Goal: Entertainment & Leisure: Consume media (video, audio)

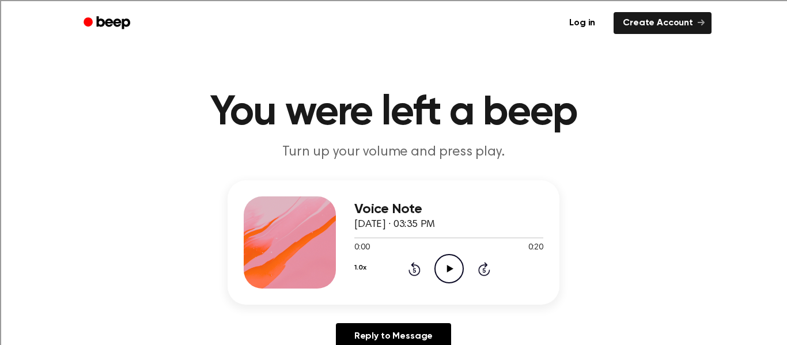
click at [452, 280] on icon "Play Audio" at bounding box center [449, 268] width 29 height 29
click at [445, 267] on icon "Play Audio" at bounding box center [449, 268] width 29 height 29
click at [446, 273] on icon "Play Audio" at bounding box center [449, 268] width 29 height 29
click at [454, 280] on icon "Play Audio" at bounding box center [449, 268] width 29 height 29
click at [444, 277] on icon "Play Audio" at bounding box center [449, 268] width 29 height 29
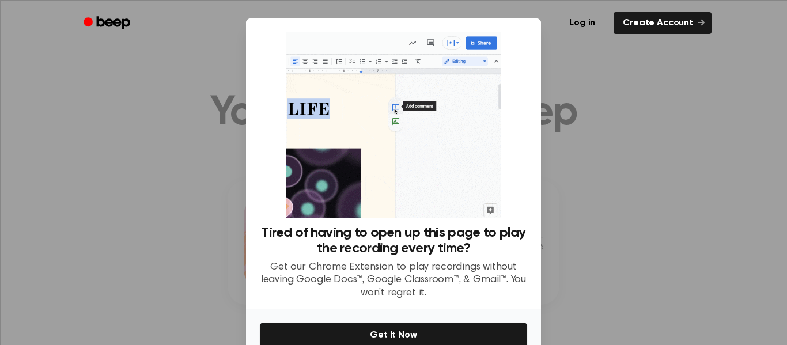
click at [606, 58] on div at bounding box center [393, 172] width 787 height 345
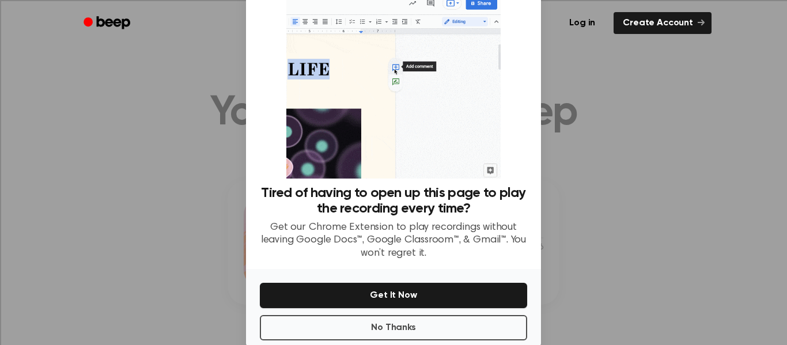
scroll to position [61, 0]
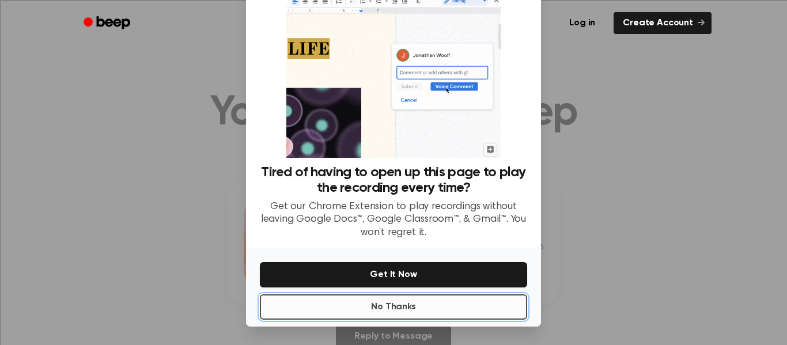
click at [406, 315] on button "No Thanks" at bounding box center [393, 307] width 267 height 25
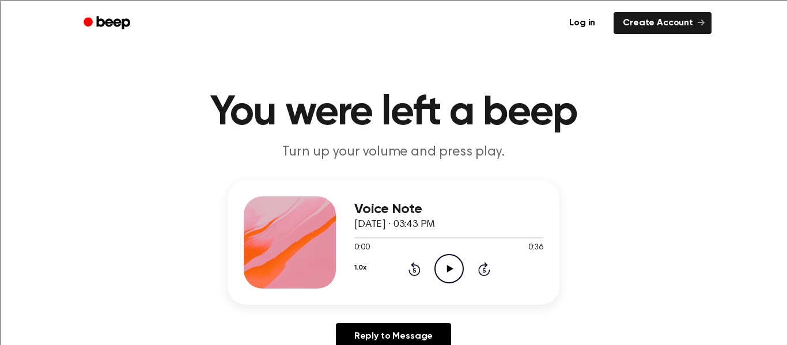
click at [442, 282] on icon "Play Audio" at bounding box center [449, 268] width 29 height 29
click at [452, 279] on icon "Play Audio" at bounding box center [449, 268] width 29 height 29
click at [455, 278] on icon "Play Audio" at bounding box center [449, 268] width 29 height 29
click at [462, 269] on icon "Play Audio" at bounding box center [449, 268] width 29 height 29
click at [452, 267] on icon "Play Audio" at bounding box center [449, 268] width 29 height 29
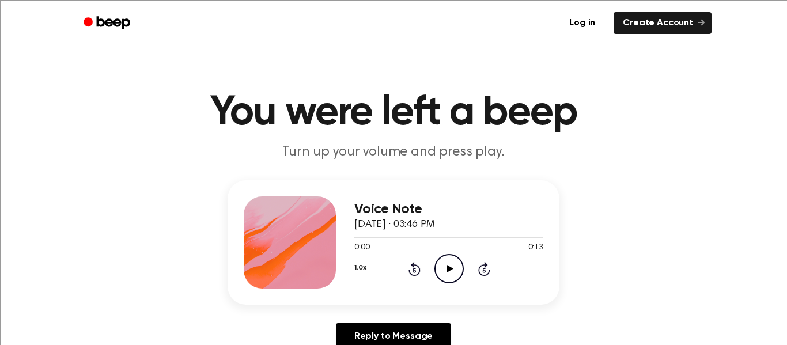
click at [454, 270] on icon "Play Audio" at bounding box center [449, 268] width 29 height 29
click at [439, 291] on div "Voice Note October 8, 2025 · 03:46 PM 0:00 0:13 Your browser does not support t…" at bounding box center [394, 242] width 332 height 125
click at [446, 265] on icon "Play Audio" at bounding box center [449, 268] width 29 height 29
click at [462, 269] on icon "Play Audio" at bounding box center [449, 268] width 29 height 29
click at [461, 279] on icon "Play Audio" at bounding box center [449, 268] width 29 height 29
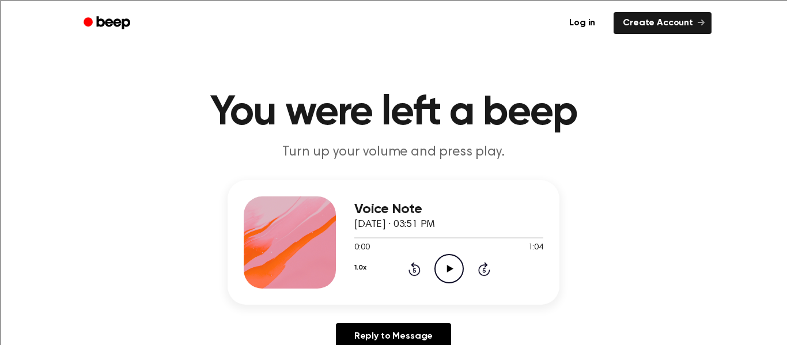
click at [458, 257] on icon "Play Audio" at bounding box center [449, 268] width 29 height 29
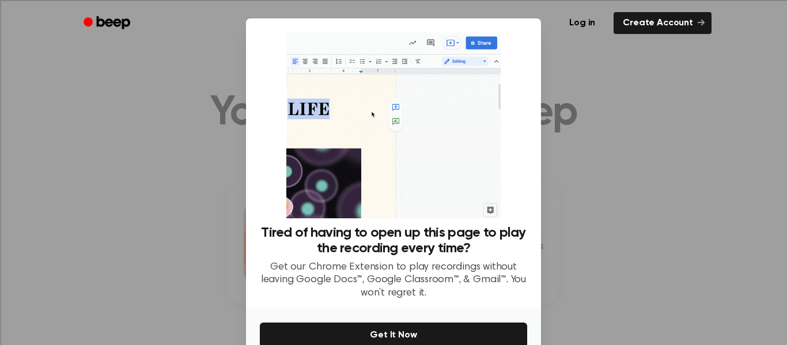
click at [654, 119] on div at bounding box center [393, 172] width 787 height 345
click at [632, 115] on div at bounding box center [393, 172] width 787 height 345
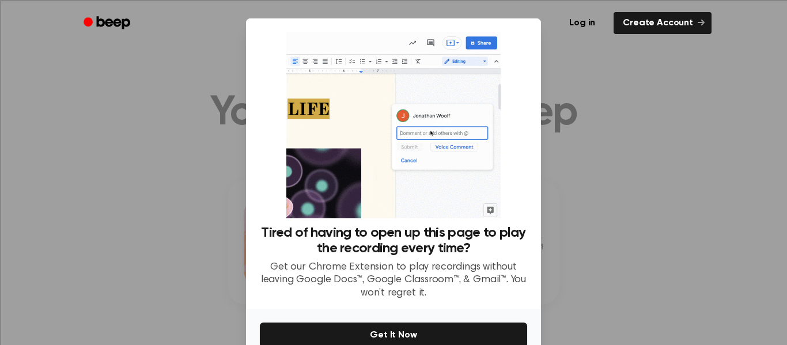
click at [617, 116] on div at bounding box center [393, 172] width 787 height 345
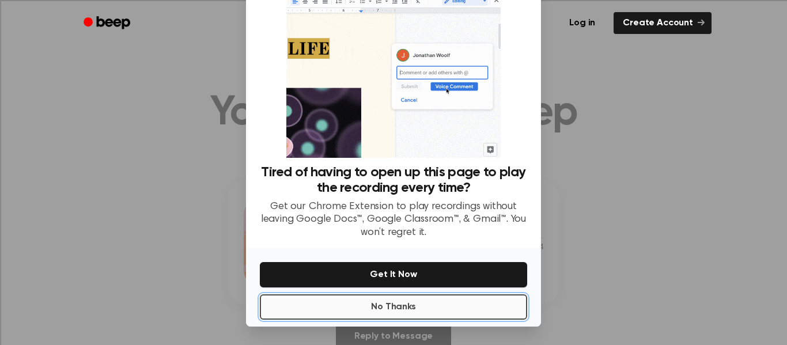
click at [409, 302] on button "No Thanks" at bounding box center [393, 307] width 267 height 25
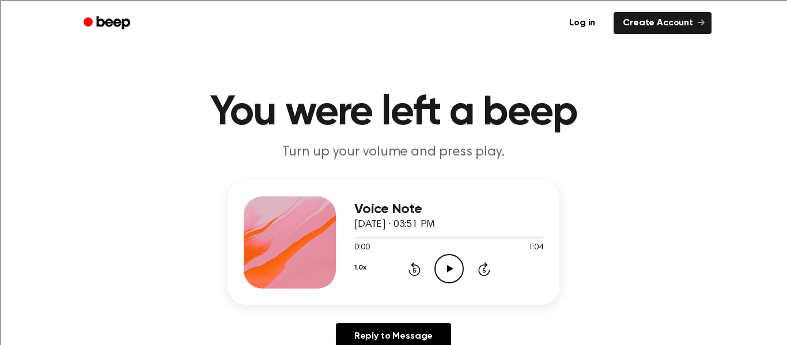
click at [465, 255] on div "1.0x Rewind 5 seconds Play Audio Skip 5 seconds" at bounding box center [449, 268] width 189 height 29
click at [448, 263] on icon "Play Audio" at bounding box center [449, 268] width 29 height 29
click at [446, 273] on icon "Play Audio" at bounding box center [449, 268] width 29 height 29
click at [460, 289] on div "Voice Note [DATE] · 03:53 PM 0:00 0:07 Your browser does not support the [objec…" at bounding box center [394, 242] width 332 height 125
click at [466, 264] on div "1.0x Rewind 5 seconds Play Audio Skip 5 seconds" at bounding box center [449, 268] width 189 height 29
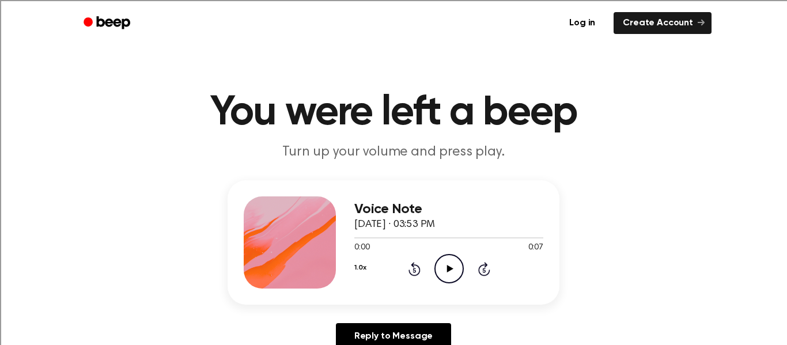
click at [438, 283] on icon "Play Audio" at bounding box center [449, 268] width 29 height 29
